Goal: Task Accomplishment & Management: Manage account settings

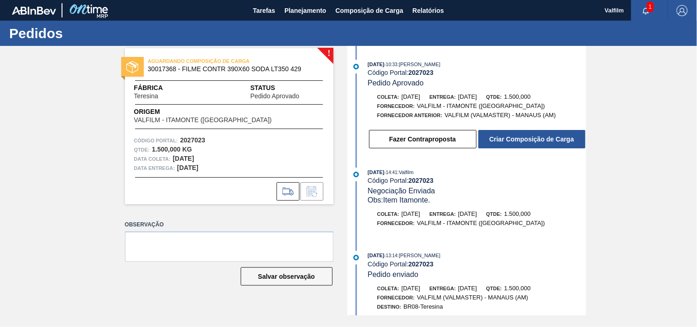
drag, startPoint x: 440, startPoint y: 105, endPoint x: 488, endPoint y: 101, distance: 48.4
click at [488, 101] on div "Coleta: 16/10/2025 Entrega: 15/11/2025 Qtde: 1.500,000 Fornecedor: VALFILM - IT…" at bounding box center [477, 106] width 218 height 28
click at [477, 101] on div "Entrega: 15/11/2025" at bounding box center [452, 96] width 47 height 9
drag, startPoint x: 149, startPoint y: 108, endPoint x: 268, endPoint y: 127, distance: 120.0
click at [271, 130] on div "AGUARDANDO COMPOSIÇÃO DE CARGA 30017368 - FILME CONTR 390X60 SODA LT350 429 Fáb…" at bounding box center [229, 126] width 209 height 156
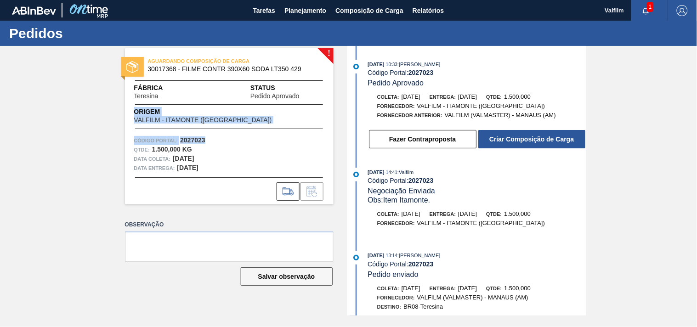
click at [175, 119] on span "VALFILM - ITAMONTE (MG)" at bounding box center [203, 120] width 138 height 7
drag, startPoint x: 141, startPoint y: 112, endPoint x: 230, endPoint y: 121, distance: 90.0
click at [230, 121] on div "Origem VALFILM - ITAMONTE (MG)" at bounding box center [216, 115] width 164 height 17
drag, startPoint x: 207, startPoint y: 120, endPoint x: 168, endPoint y: 116, distance: 39.7
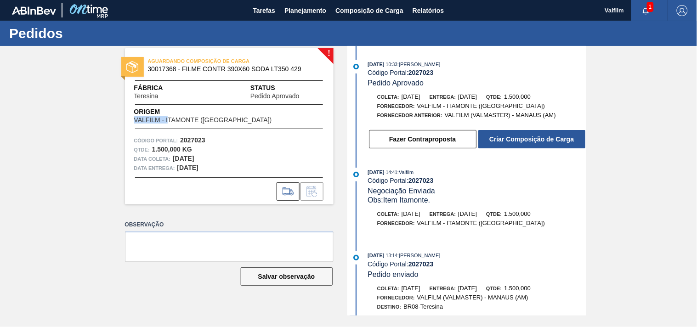
click at [168, 116] on div "Origem VALFILM - ITAMONTE (MG)" at bounding box center [216, 115] width 164 height 17
click at [168, 117] on span "VALFILM - ITAMONTE ([GEOGRAPHIC_DATA])" at bounding box center [203, 120] width 138 height 7
drag, startPoint x: 208, startPoint y: 116, endPoint x: 240, endPoint y: 116, distance: 31.7
click at [240, 116] on span "Origem" at bounding box center [216, 112] width 164 height 10
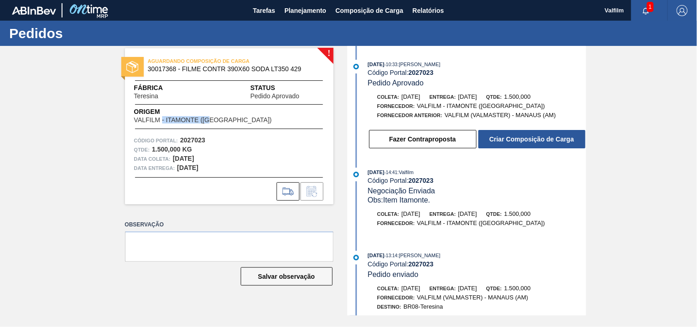
drag, startPoint x: 166, startPoint y: 123, endPoint x: 211, endPoint y: 123, distance: 45.5
click at [211, 123] on span "VALFILM - ITAMONTE ([GEOGRAPHIC_DATA])" at bounding box center [203, 120] width 138 height 7
click at [418, 143] on button "Fazer Contraproposta" at bounding box center [422, 139] width 107 height 18
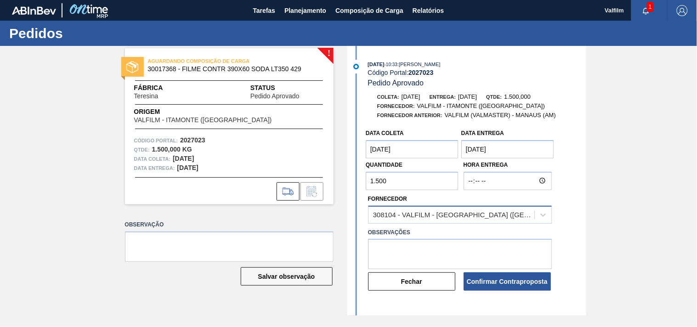
click at [429, 209] on div "308104 - VALFILM - ITAMONTE (MG)" at bounding box center [460, 215] width 184 height 18
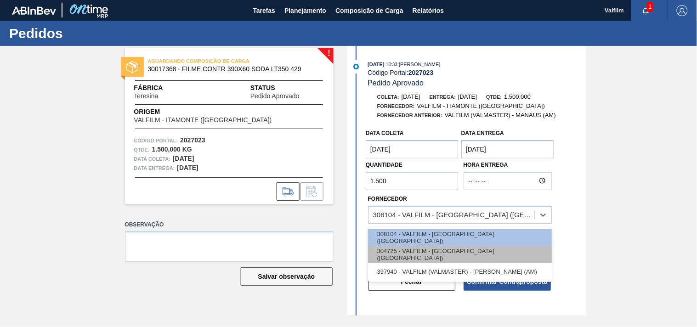
click at [452, 257] on div "304725 - VALFILM - LORENA (SP)" at bounding box center [460, 254] width 184 height 17
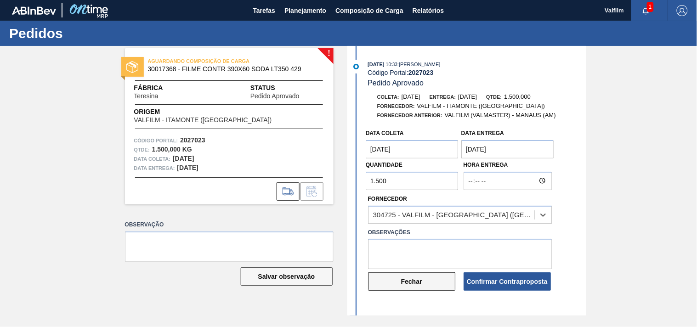
click at [414, 283] on button "Fechar" at bounding box center [411, 281] width 87 height 18
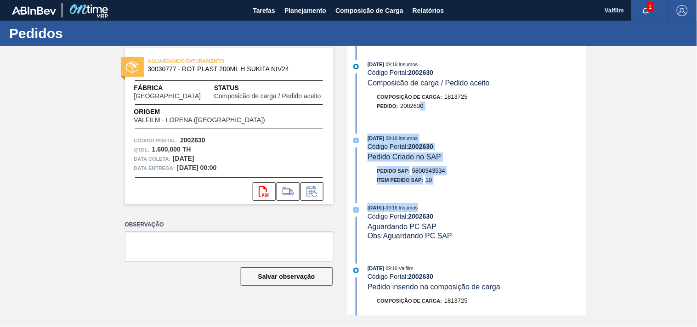
drag, startPoint x: 419, startPoint y: 120, endPoint x: 433, endPoint y: 214, distance: 94.3
click at [431, 210] on div "08/08/2025 - 09:16 : Insumos Código Portal: 2002630 Composicão de carga / Pedid…" at bounding box center [468, 181] width 237 height 270
click at [433, 212] on div "08/08/2025 - 09:16 : Insumos" at bounding box center [476, 207] width 218 height 9
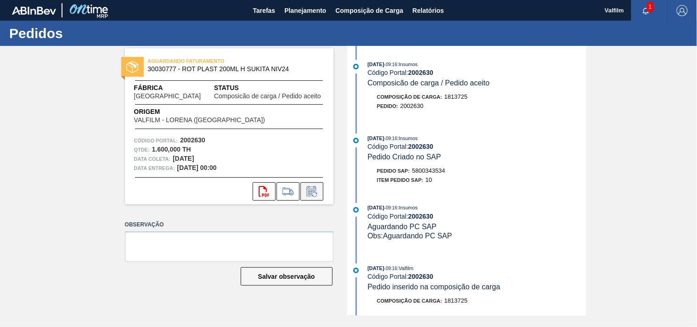
click at [310, 188] on icon at bounding box center [312, 191] width 15 height 11
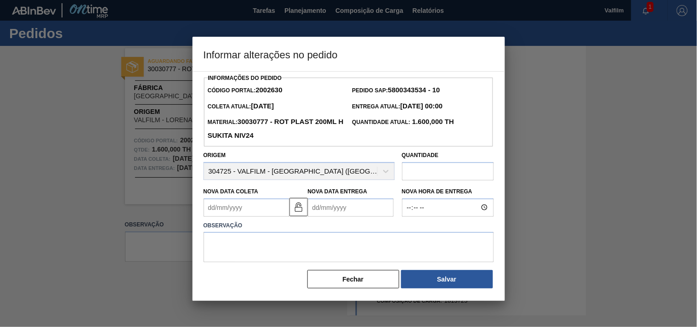
click at [255, 209] on Coleta2002630 "Nova Data Coleta" at bounding box center [246, 207] width 86 height 18
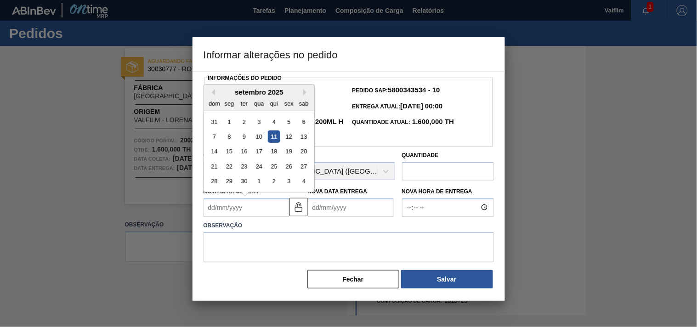
drag, startPoint x: 260, startPoint y: 154, endPoint x: 290, endPoint y: 171, distance: 34.4
click at [260, 154] on div "17" at bounding box center [259, 151] width 12 height 12
type Coleta2002630 "[DATE]"
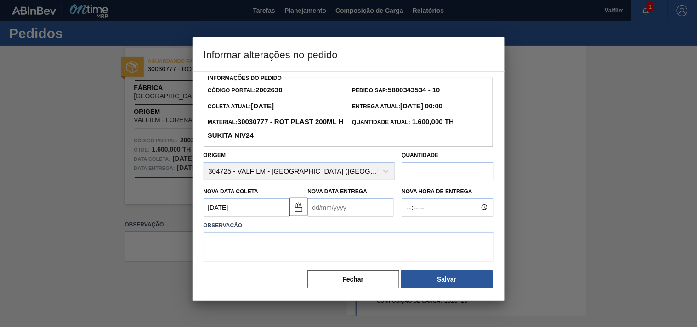
click at [353, 207] on Entrega2002630 "Nova Data Entrega" at bounding box center [351, 207] width 86 height 18
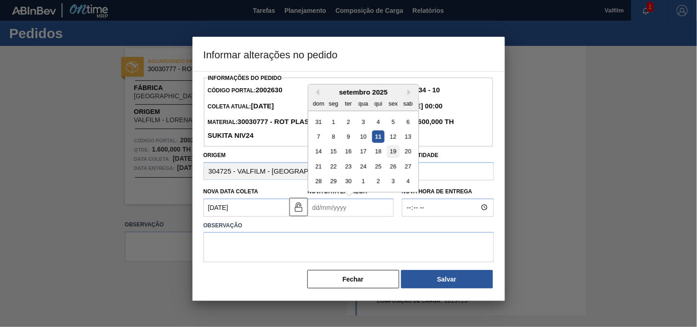
click at [394, 149] on div "19" at bounding box center [393, 151] width 12 height 12
type Entrega2002630 "[DATE]"
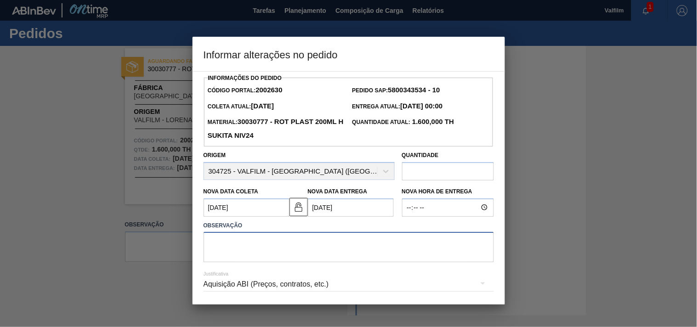
click at [306, 242] on textarea at bounding box center [348, 247] width 290 height 30
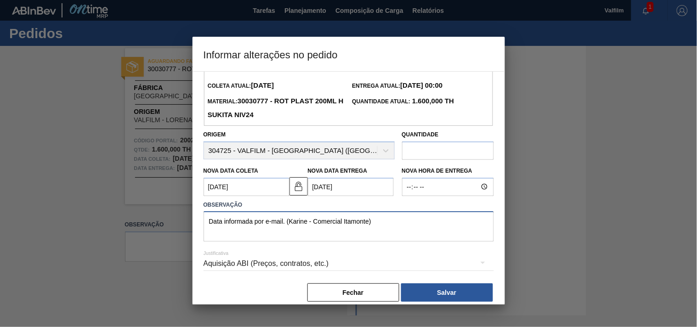
scroll to position [33, 0]
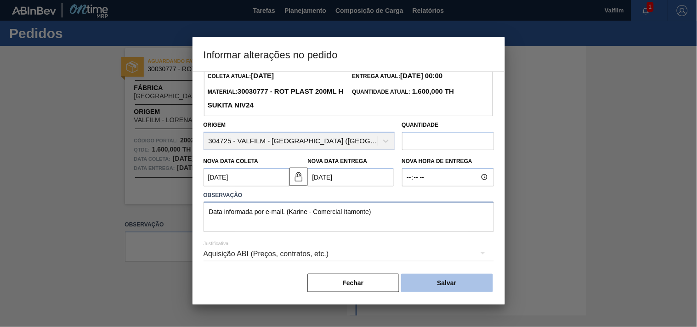
type textarea "Data informada por e-mail. (Karine - Comercial Itamonte)"
click at [466, 286] on button "Salvar" at bounding box center [447, 283] width 92 height 18
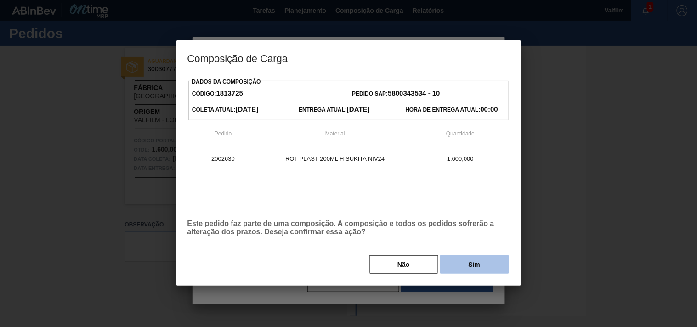
click at [476, 264] on button "Sim" at bounding box center [474, 264] width 69 height 18
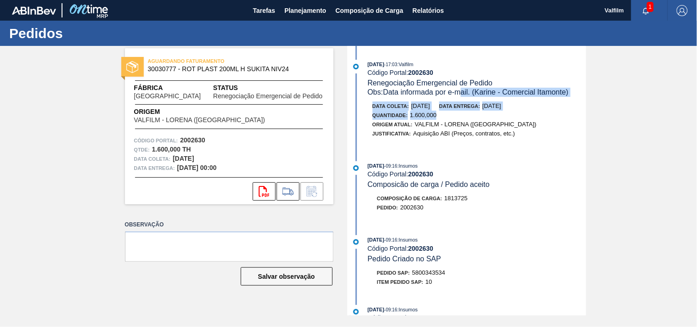
drag, startPoint x: 474, startPoint y: 94, endPoint x: 513, endPoint y: 115, distance: 45.2
click at [508, 115] on div "11/09/2025 - 17:03 : Valfilm Código Portal: 2002630 Renegociação Emergencial de…" at bounding box center [468, 104] width 237 height 88
click at [513, 115] on div "Quantidade : 1.600,000" at bounding box center [481, 115] width 218 height 9
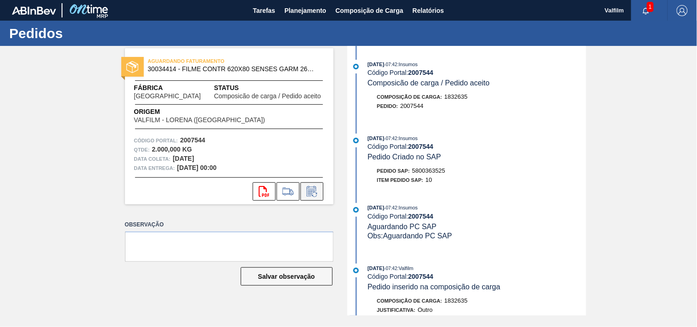
click at [318, 191] on icon at bounding box center [312, 191] width 15 height 11
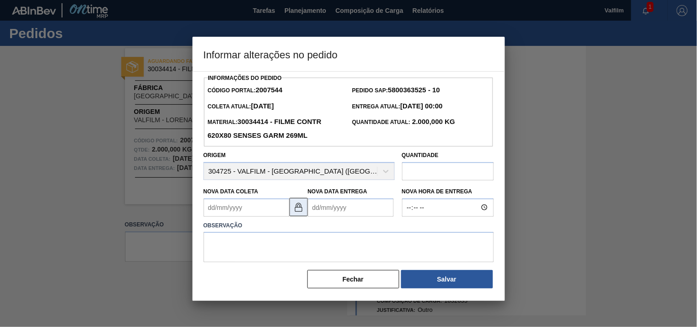
click at [301, 208] on img at bounding box center [298, 207] width 11 height 11
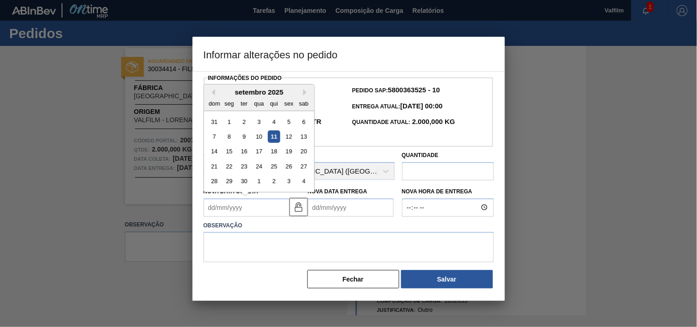
click at [273, 209] on Coleta2007544 "Nova Data Coleta" at bounding box center [246, 207] width 86 height 18
click at [258, 155] on div "17" at bounding box center [259, 151] width 12 height 12
type Coleta2007544 "[DATE]"
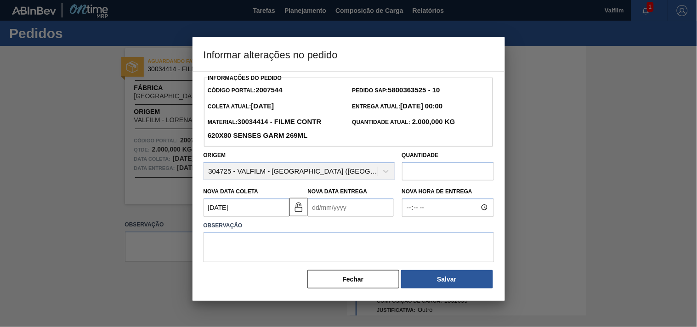
click at [354, 216] on Entrega2007544 "Nova Data Entrega" at bounding box center [351, 207] width 86 height 18
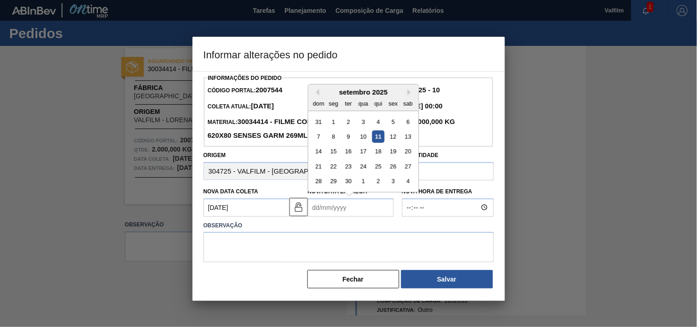
click at [395, 149] on div "19" at bounding box center [393, 151] width 12 height 12
type Entrega2007544 "[DATE]"
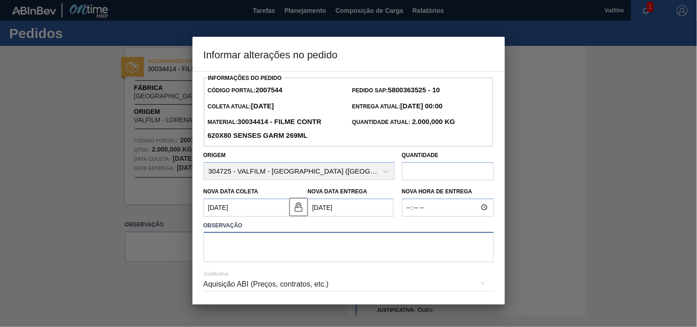
click at [287, 257] on textarea at bounding box center [348, 247] width 290 height 30
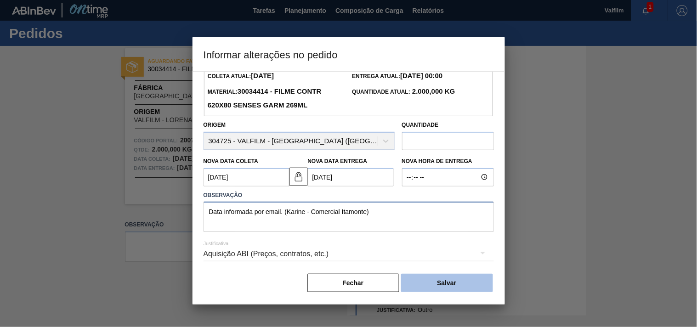
type textarea "Data informada por email. (Karine - Comercial Itamonte)"
click at [431, 285] on button "Salvar" at bounding box center [447, 283] width 92 height 18
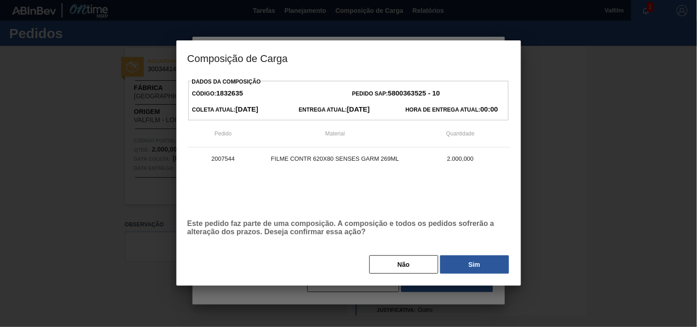
click at [487, 259] on button "Sim" at bounding box center [474, 264] width 69 height 18
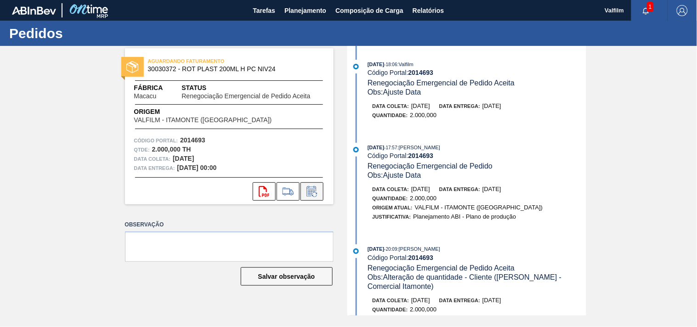
click at [312, 191] on icon at bounding box center [312, 191] width 15 height 11
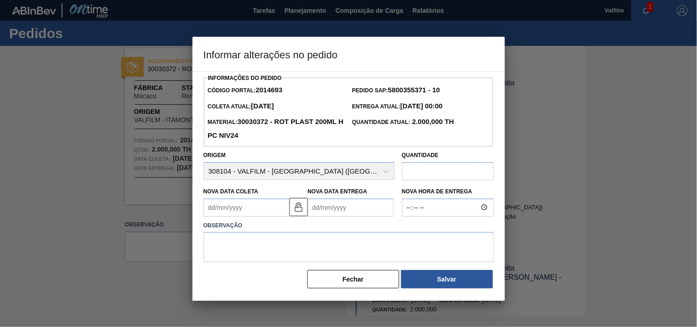
click at [246, 213] on Coleta2014693 "Nova Data Coleta" at bounding box center [246, 207] width 86 height 18
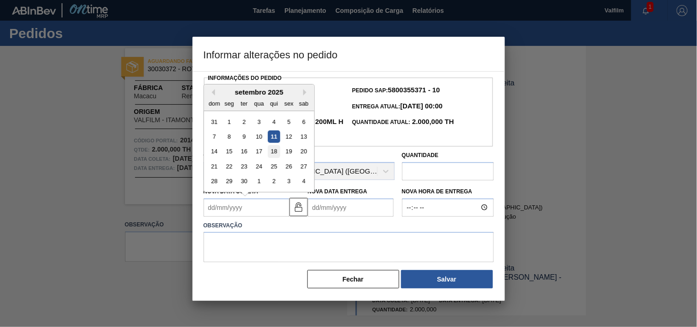
click at [273, 154] on div "18" at bounding box center [273, 151] width 12 height 12
type Coleta2014693 "18/09/2025"
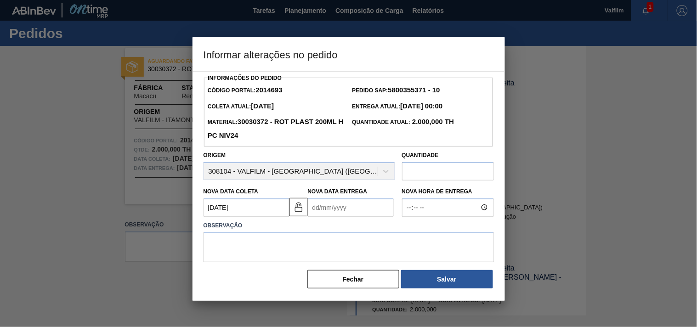
click at [373, 206] on Entrega2014693 "Nova Data Entrega" at bounding box center [351, 207] width 86 height 18
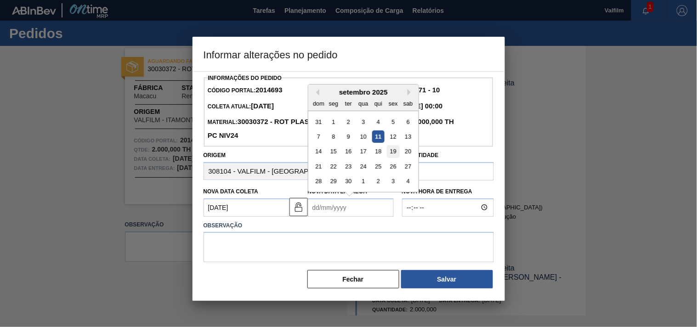
click at [395, 149] on div "19" at bounding box center [393, 151] width 12 height 12
type Entrega2014693 "19/09/2025"
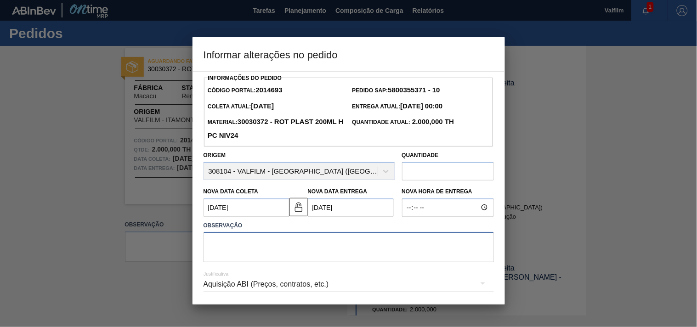
click at [305, 241] on textarea at bounding box center [348, 247] width 290 height 30
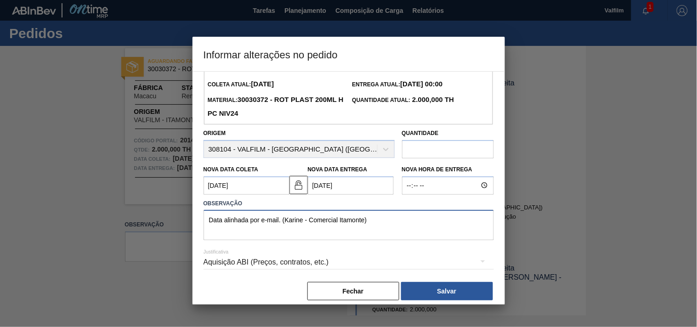
scroll to position [33, 0]
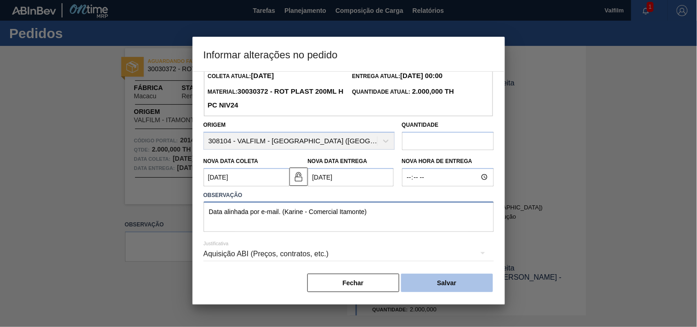
type textarea "Data alinhada por e-mail. (Karine - Comercial Itamonte)"
click at [443, 283] on button "Salvar" at bounding box center [447, 283] width 92 height 18
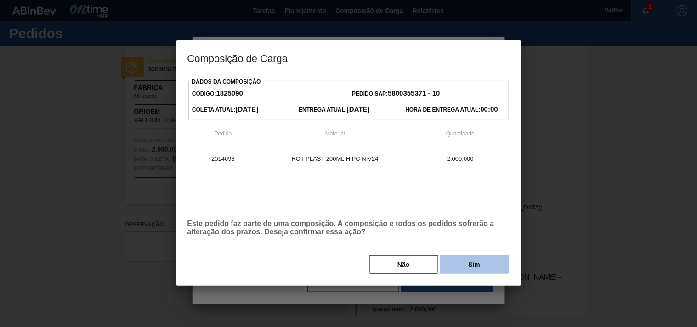
click at [470, 259] on button "Sim" at bounding box center [474, 264] width 69 height 18
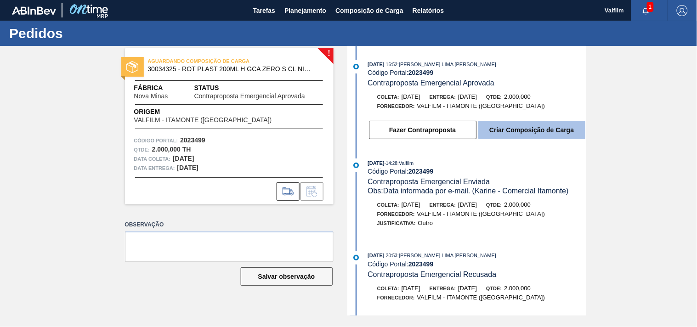
click at [529, 125] on button "Criar Composição de Carga" at bounding box center [531, 130] width 107 height 18
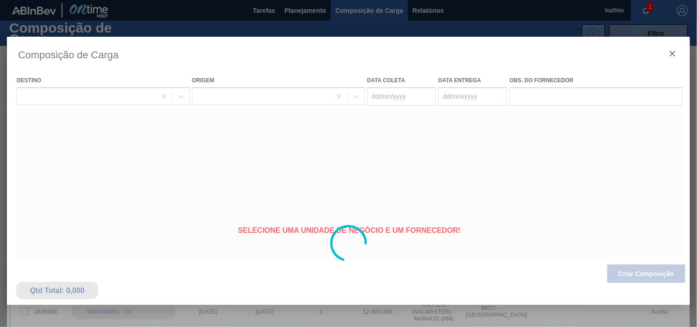
type coleta "[DATE]"
type entrega "[DATE]"
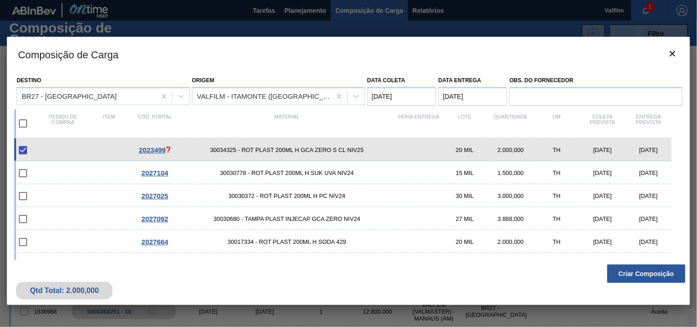
click at [632, 260] on div "Qtd Total: 2.000,000 Criar Composição" at bounding box center [348, 282] width 683 height 45
click at [639, 276] on button "Criar Composição" at bounding box center [646, 274] width 78 height 18
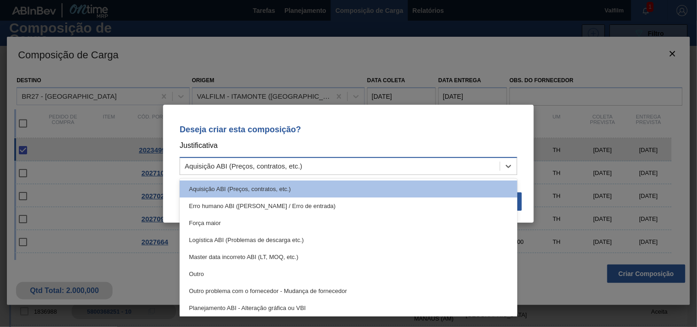
click at [351, 162] on div "Aquisição ABI (Preços, contratos, etc.)" at bounding box center [340, 165] width 320 height 13
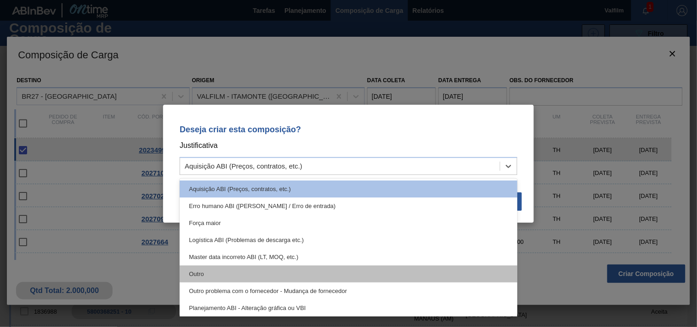
click at [252, 276] on div "Outro" at bounding box center [349, 273] width 338 height 17
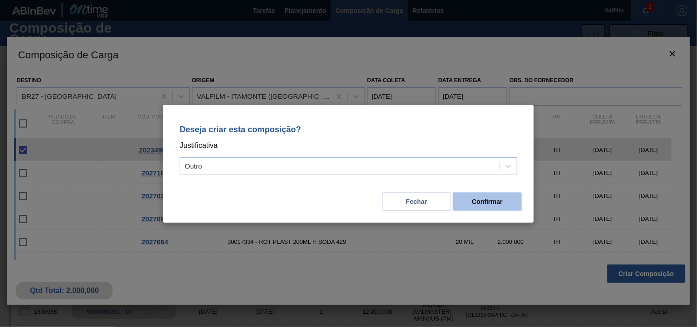
click at [496, 194] on button "Confirmar" at bounding box center [487, 201] width 69 height 18
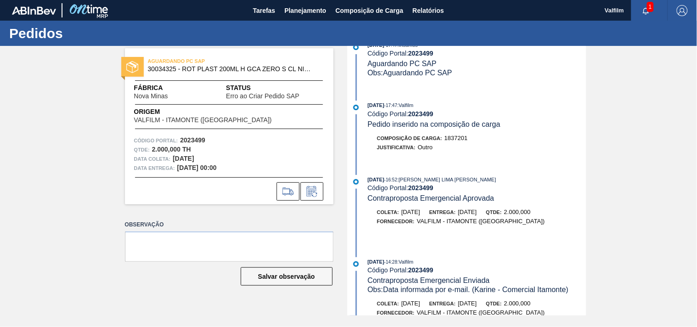
scroll to position [204, 0]
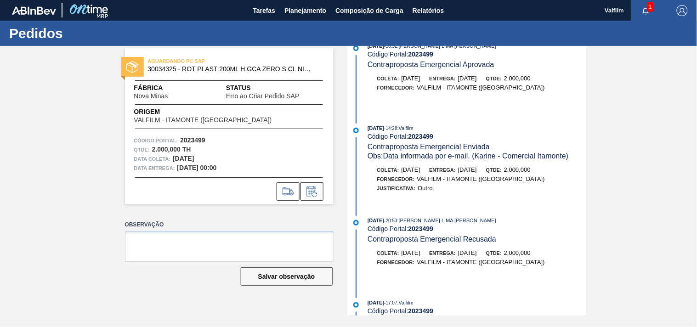
drag, startPoint x: 494, startPoint y: 170, endPoint x: 507, endPoint y: 172, distance: 13.0
click at [504, 172] on div "Coleta: 25/09/2025 Entrega: 26/09/2025 Qtde: 2.000,000" at bounding box center [477, 169] width 218 height 9
click at [507, 172] on div "Coleta: 25/09/2025 Entrega: 26/09/2025 Qtde: 2.000,000" at bounding box center [477, 169] width 218 height 9
drag, startPoint x: 410, startPoint y: 137, endPoint x: 440, endPoint y: 138, distance: 30.3
click at [437, 138] on div "Código Portal: 2023499" at bounding box center [476, 136] width 218 height 7
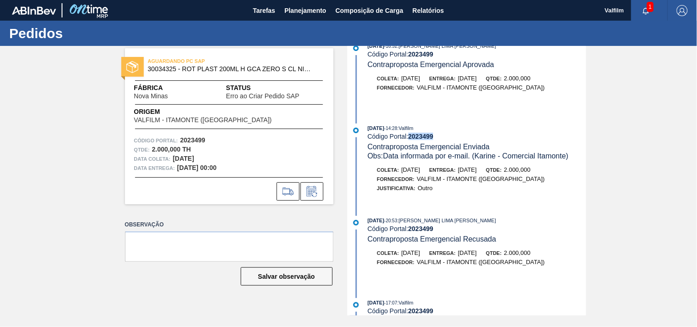
copy strong "2023499"
